Goal: Information Seeking & Learning: Learn about a topic

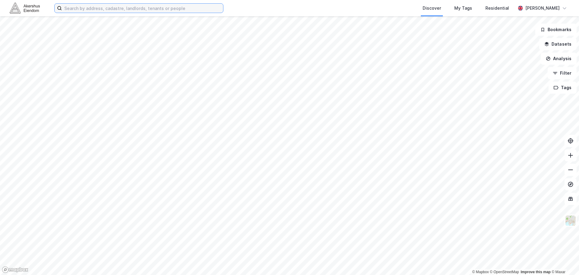
click at [108, 8] on input at bounding box center [142, 8] width 161 height 9
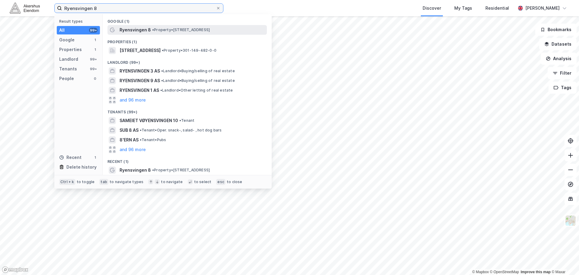
type input "Ryensvingen 8"
click at [175, 34] on div "Ryensvingen 8 • Property • [STREET_ADDRESS]" at bounding box center [186, 30] width 159 height 10
